Goal: Information Seeking & Learning: Learn about a topic

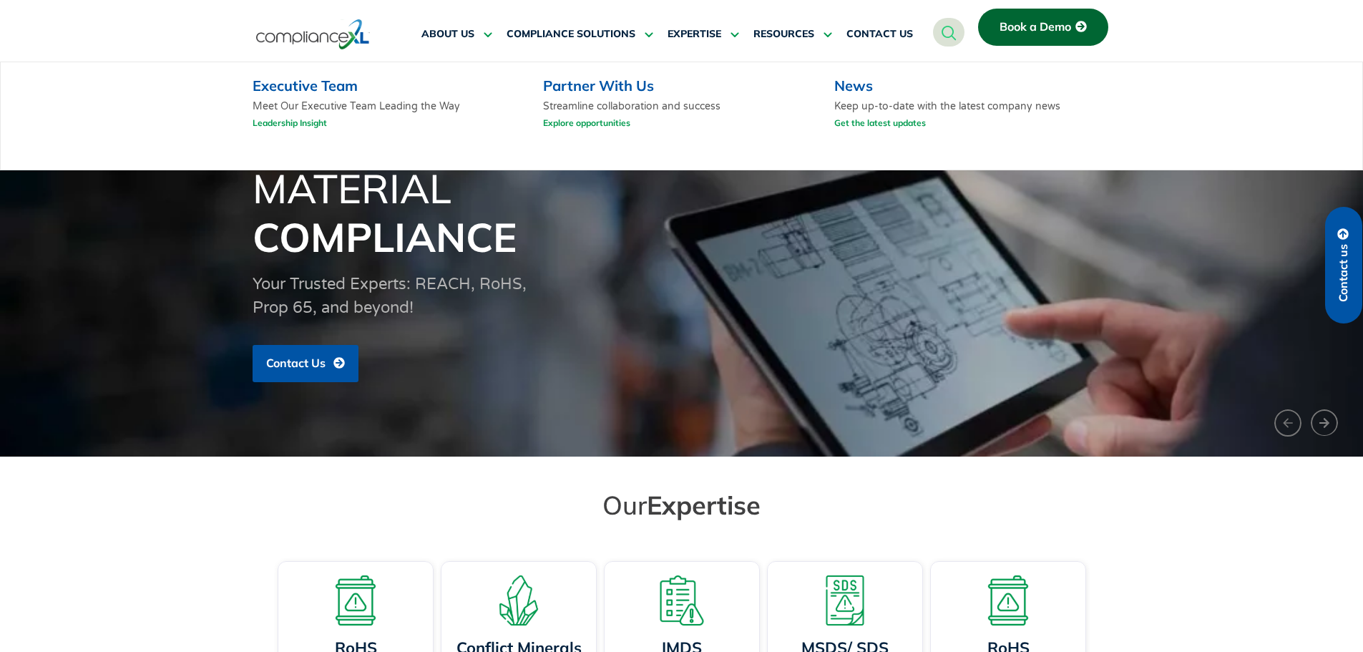
click at [336, 83] on link "Executive Team" at bounding box center [305, 86] width 105 height 18
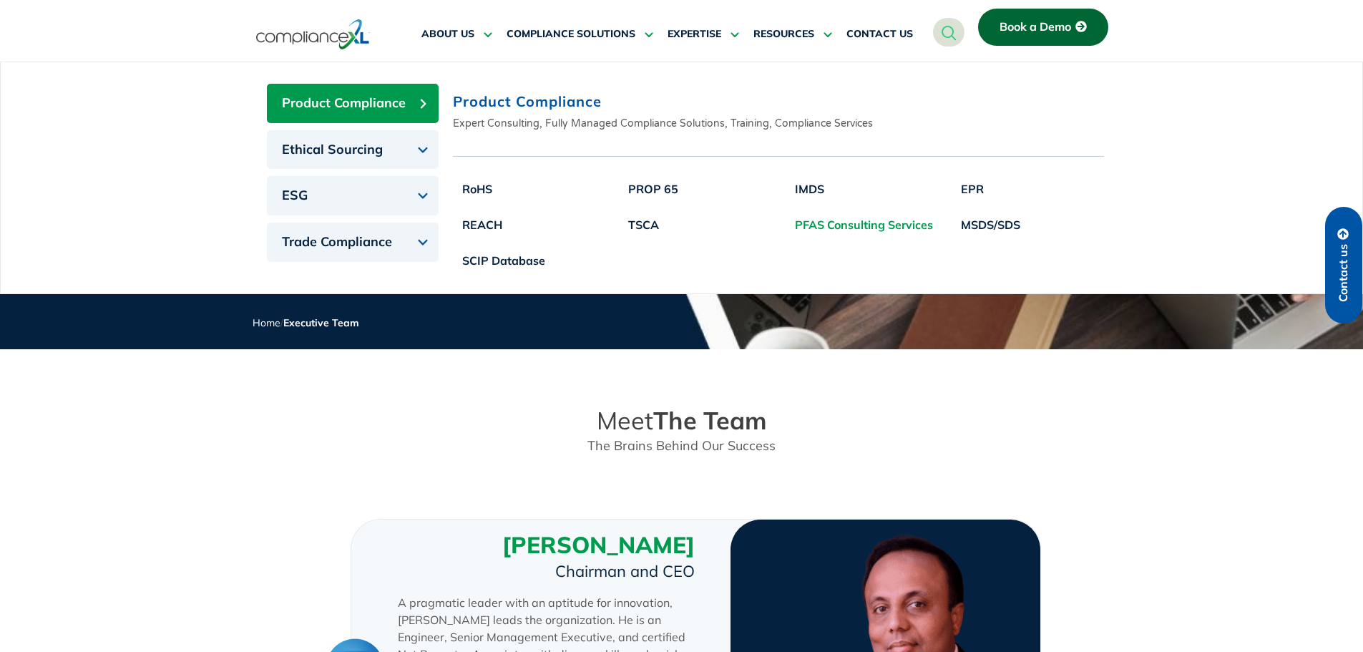
click at [851, 225] on link "PFAS Consulting Services" at bounding box center [864, 225] width 157 height 36
